Goal: Find specific page/section: Find specific page/section

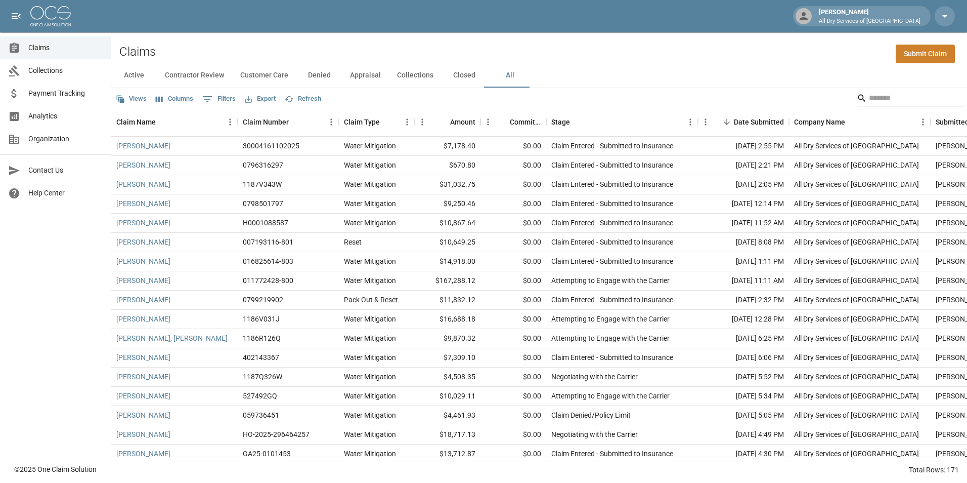
click at [878, 102] on input "Search" at bounding box center [909, 98] width 81 height 16
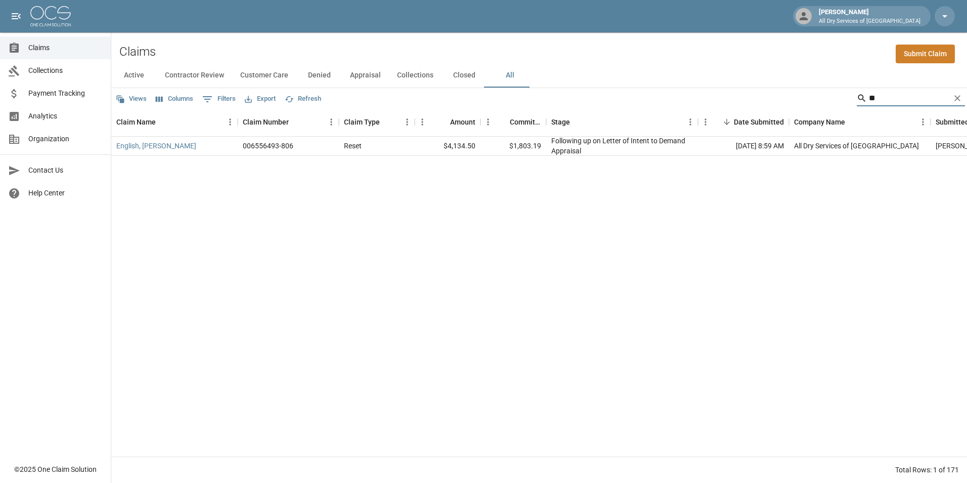
type input "*"
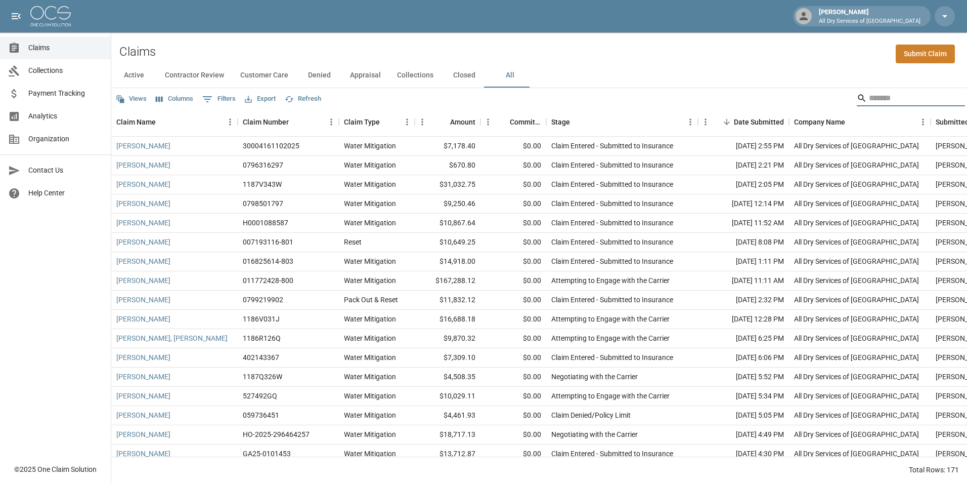
click at [887, 100] on input "Search" at bounding box center [909, 98] width 81 height 16
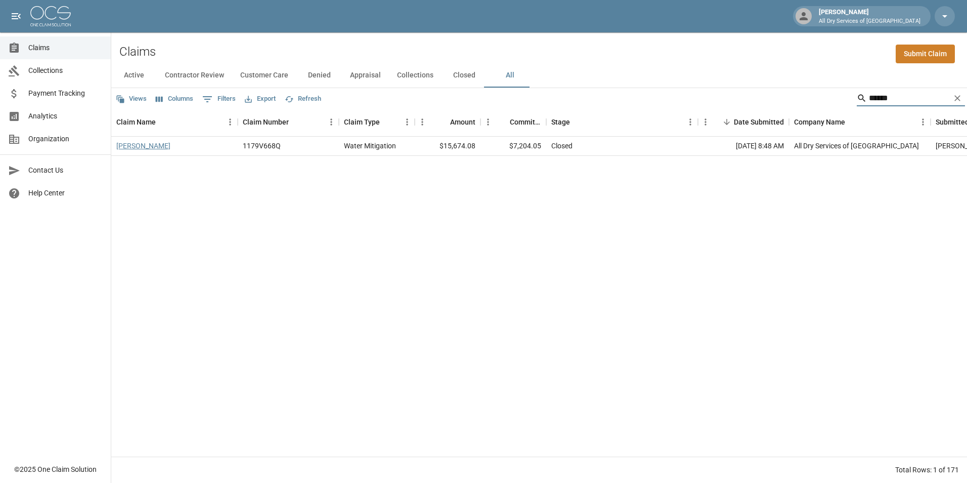
type input "******"
click at [145, 150] on link "[PERSON_NAME]" at bounding box center [143, 146] width 54 height 10
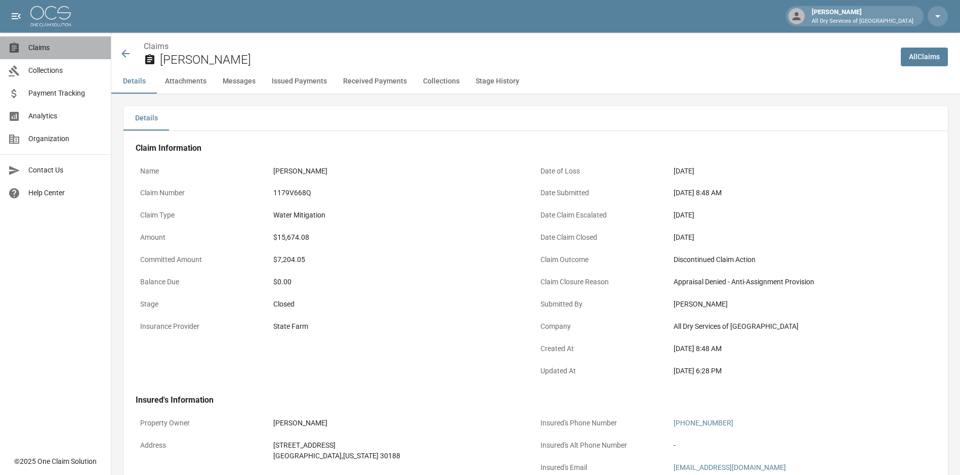
click at [45, 48] on span "Claims" at bounding box center [65, 47] width 74 height 11
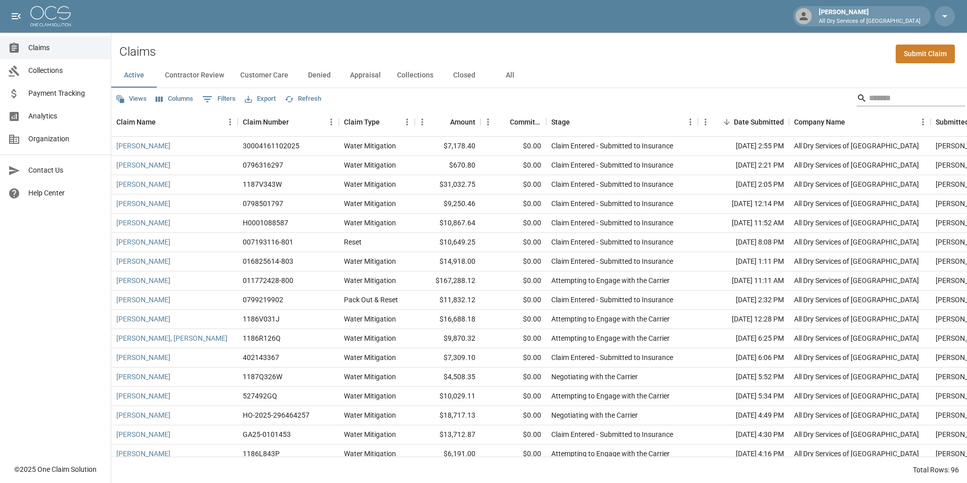
click at [899, 98] on input "Search" at bounding box center [909, 98] width 81 height 16
